Goal: Transaction & Acquisition: Purchase product/service

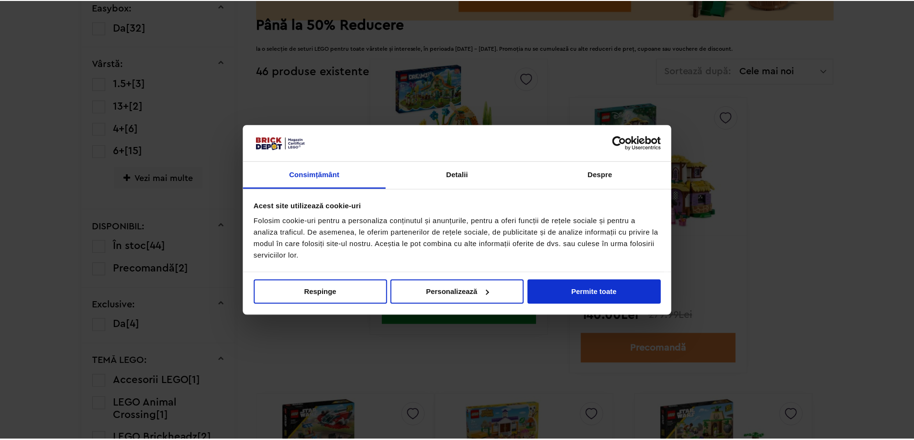
scroll to position [481, 0]
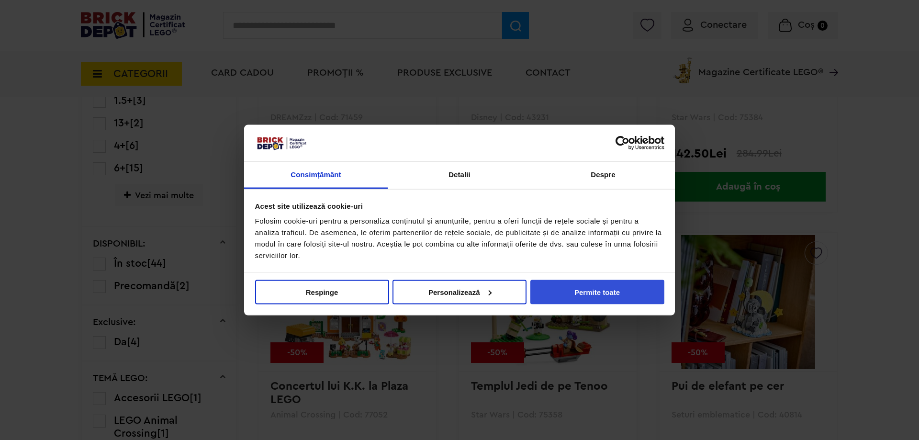
click at [615, 291] on button "Permite toate" at bounding box center [597, 292] width 134 height 24
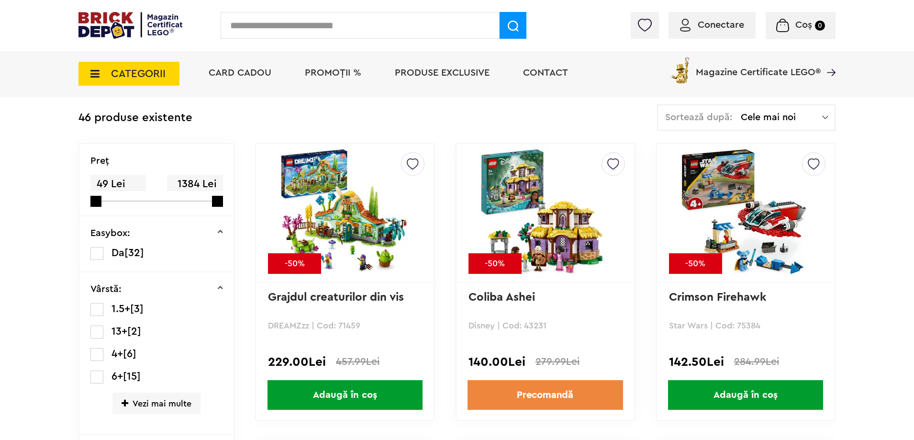
scroll to position [242, 0]
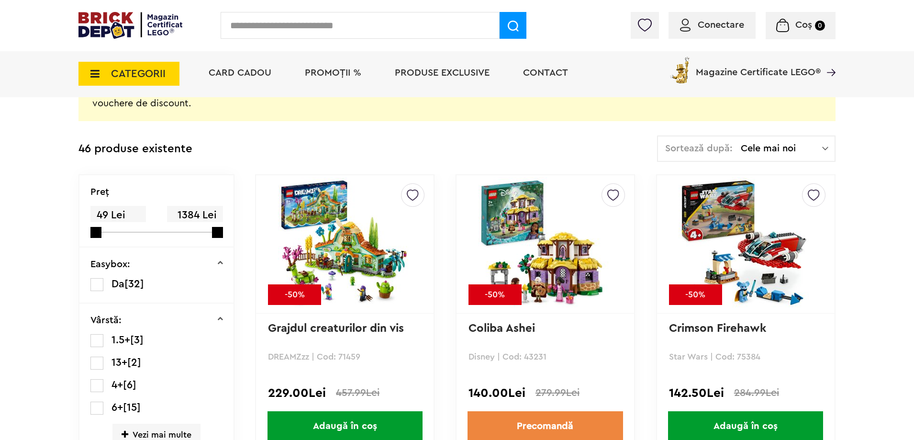
click at [706, 22] on span "Conectare" at bounding box center [721, 25] width 46 height 10
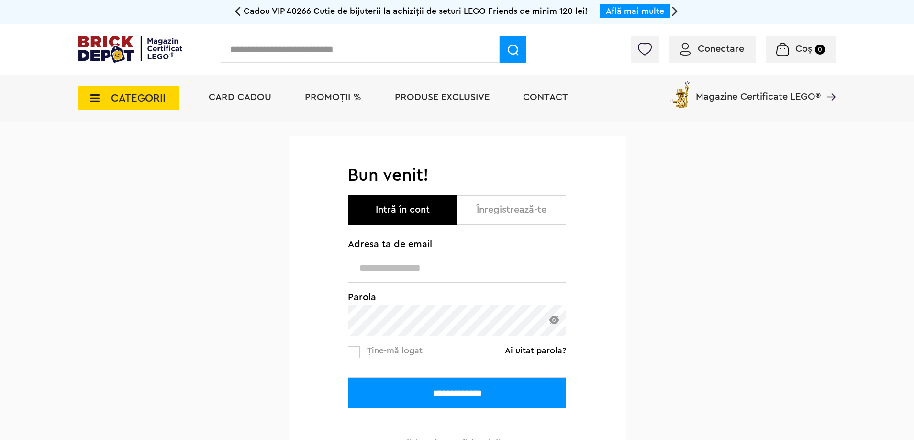
type input "**********"
click at [558, 318] on img at bounding box center [555, 320] width 10 height 8
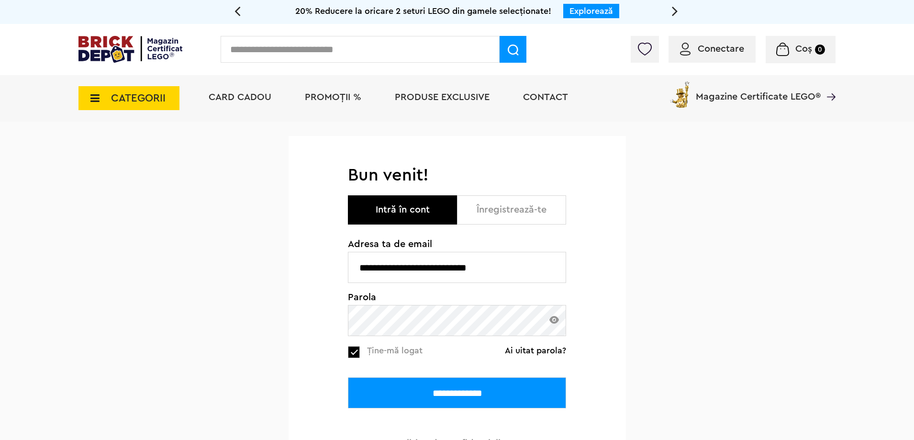
click at [405, 385] on input "**********" at bounding box center [457, 392] width 218 height 31
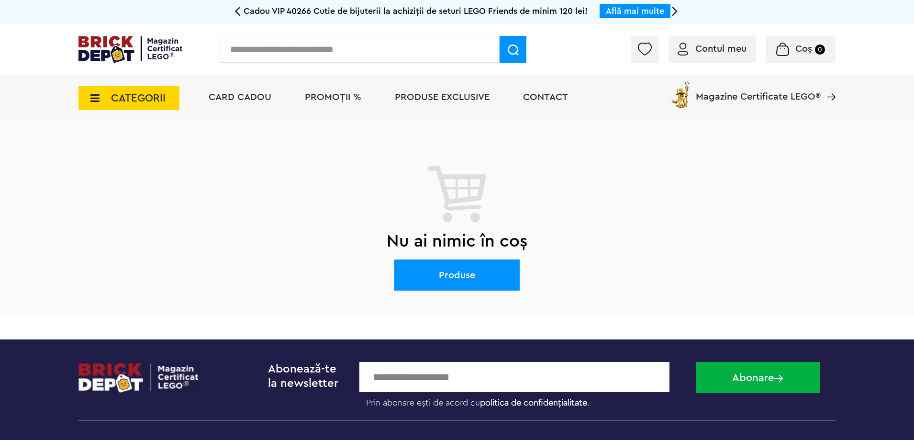
click at [358, 101] on span "PROMOȚII %" at bounding box center [333, 97] width 56 height 10
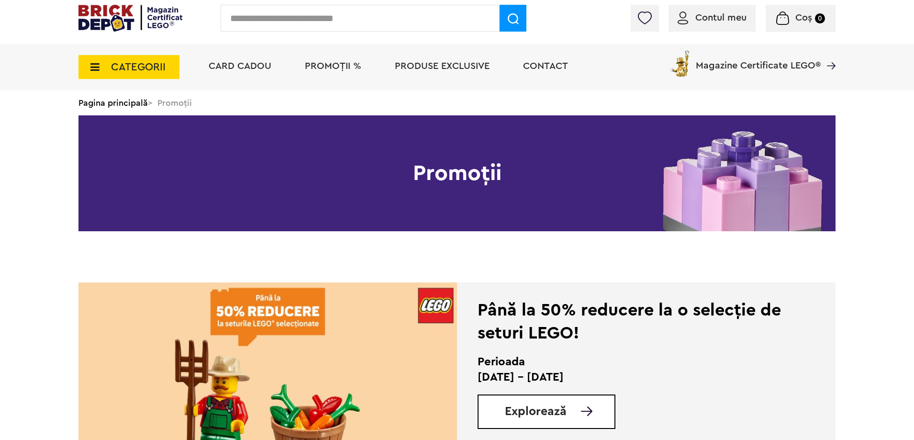
scroll to position [48, 0]
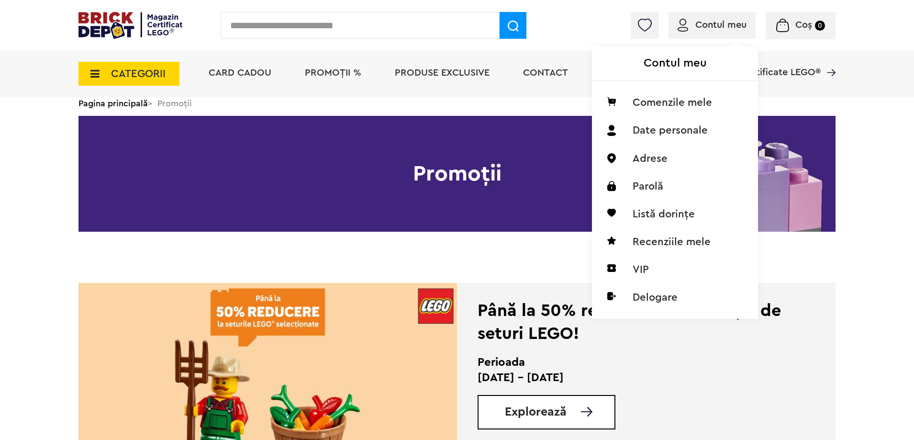
click at [730, 46] on div "Contul meu Comenzile mele Date personale Adrese Parolă Listă dorințe Recenziile…" at bounding box center [675, 182] width 166 height 272
click at [637, 274] on li "VIP" at bounding box center [675, 270] width 151 height 28
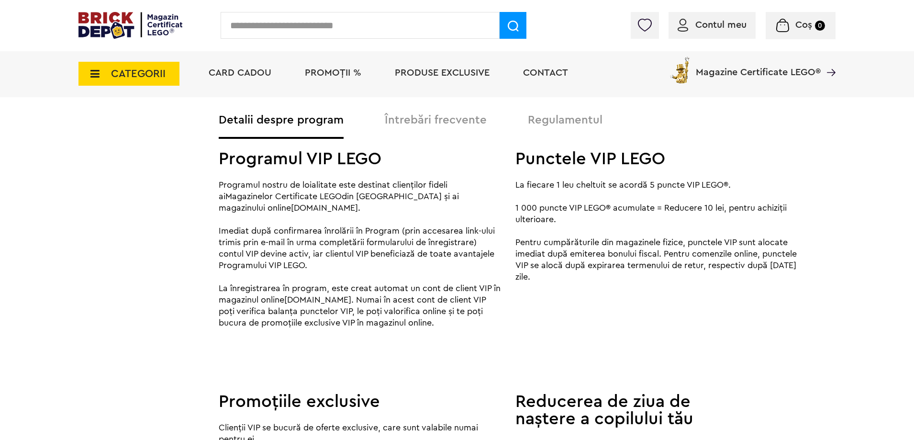
scroll to position [814, 0]
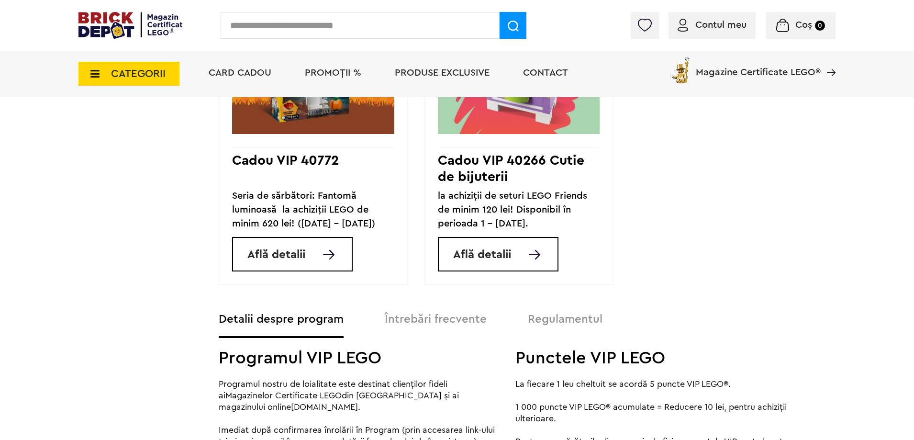
click at [113, 76] on span "CATEGORII" at bounding box center [138, 73] width 55 height 11
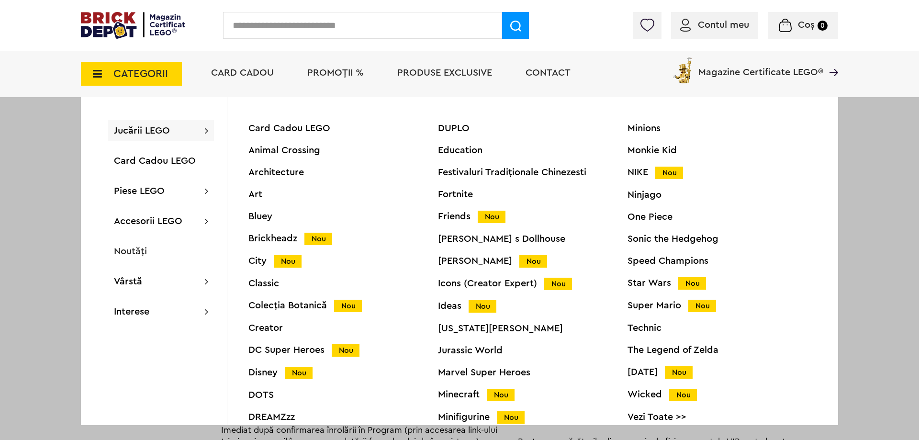
click at [655, 308] on div "Super Mario Nou" at bounding box center [723, 306] width 190 height 10
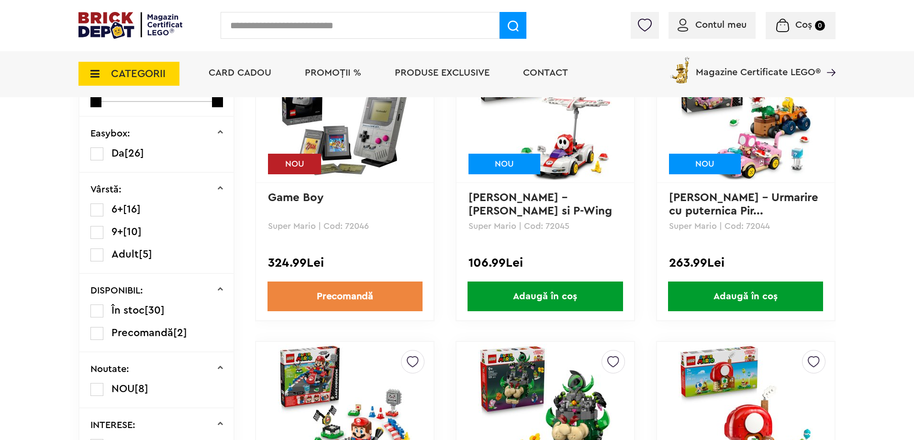
scroll to position [239, 0]
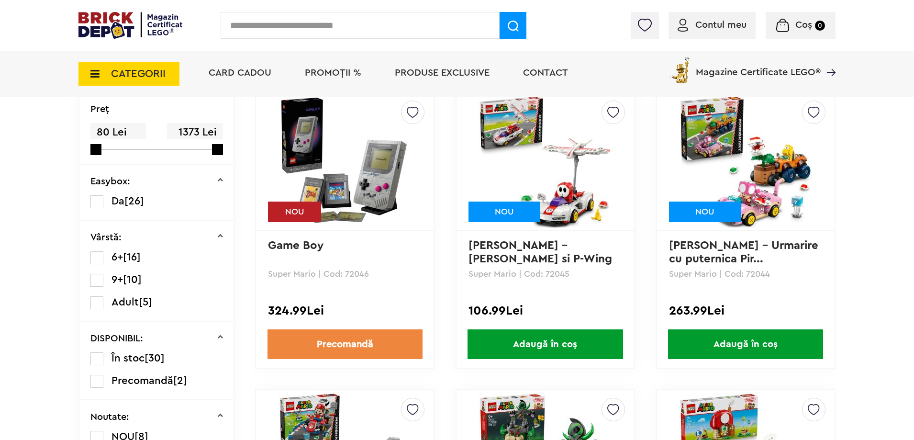
drag, startPoint x: 872, startPoint y: 169, endPoint x: 834, endPoint y: 172, distance: 39.0
drag, startPoint x: 834, startPoint y: 172, endPoint x: 886, endPoint y: 187, distance: 54.7
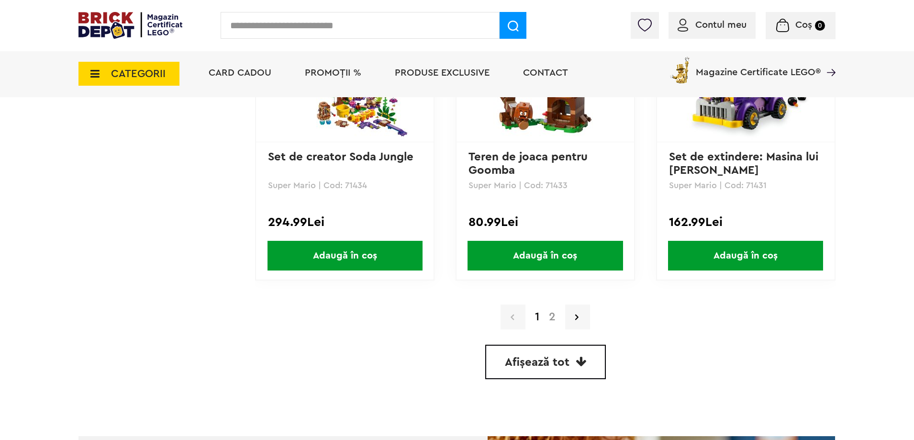
scroll to position [2681, 0]
